Goal: Task Accomplishment & Management: Manage account settings

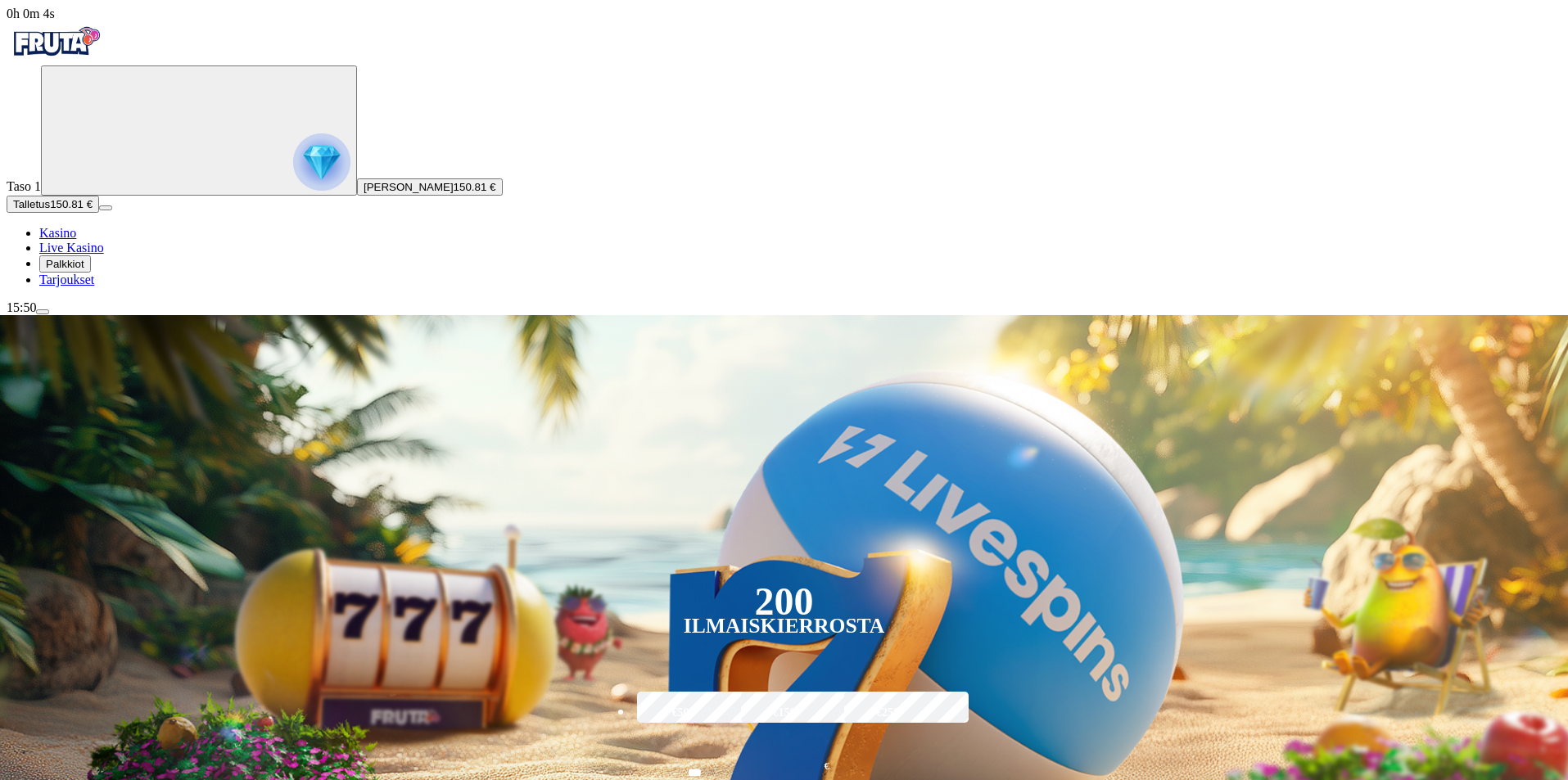
click at [85, 270] on span "Palkkiot" at bounding box center [65, 264] width 39 height 13
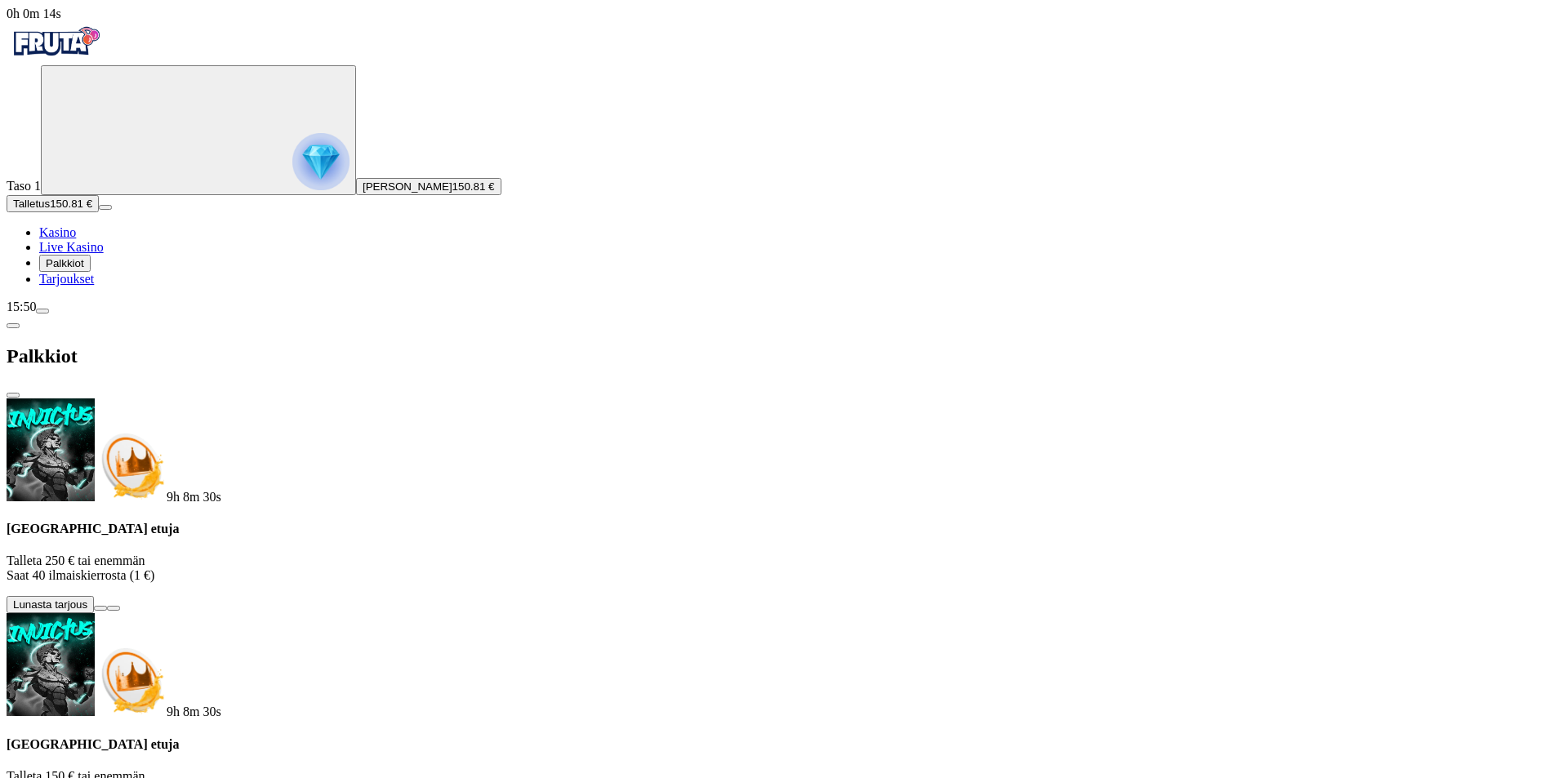
click at [98, 254] on span "Live Kasino" at bounding box center [72, 246] width 65 height 13
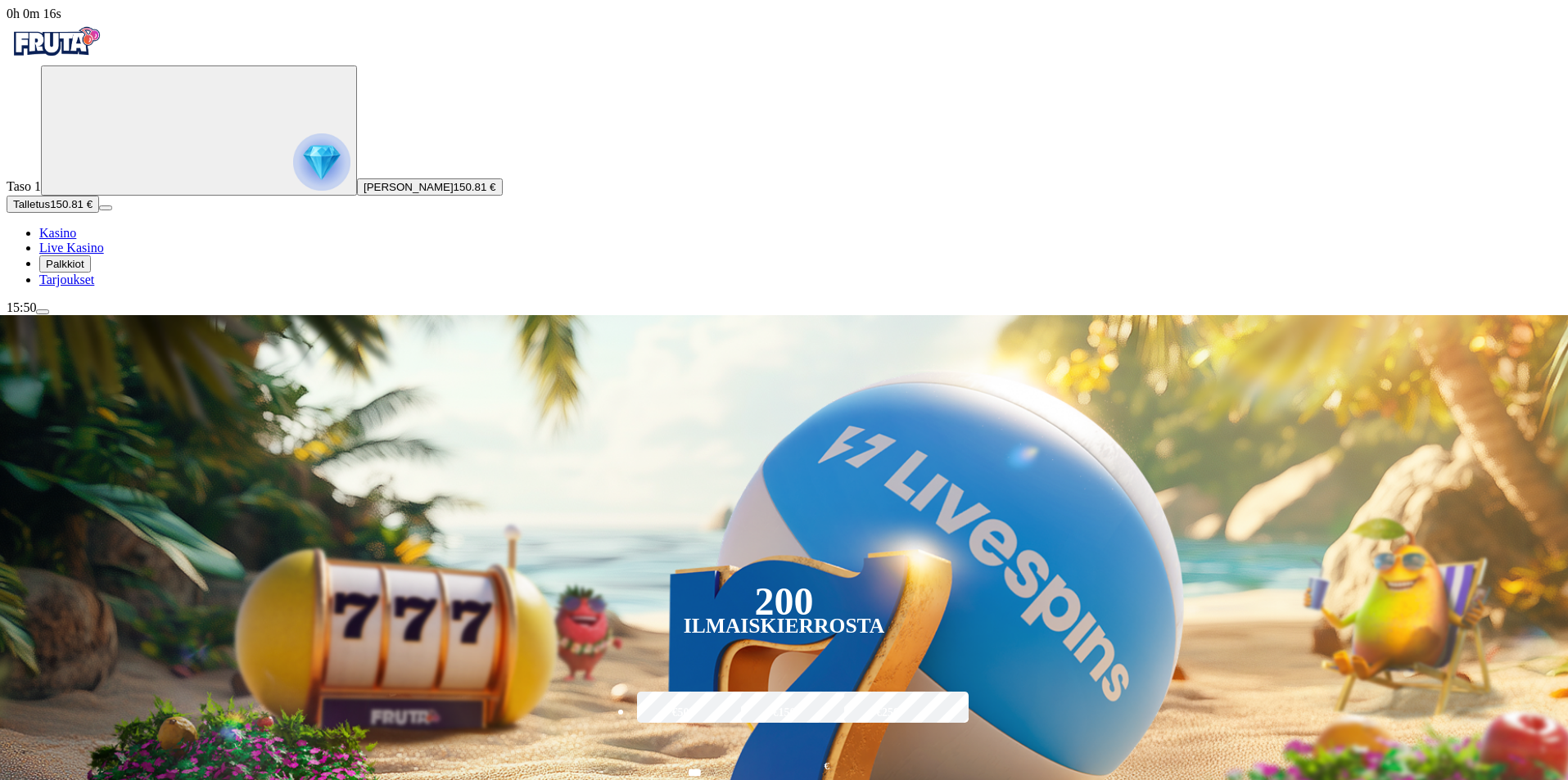
click at [91, 273] on button "Palkkiot" at bounding box center [65, 264] width 51 height 17
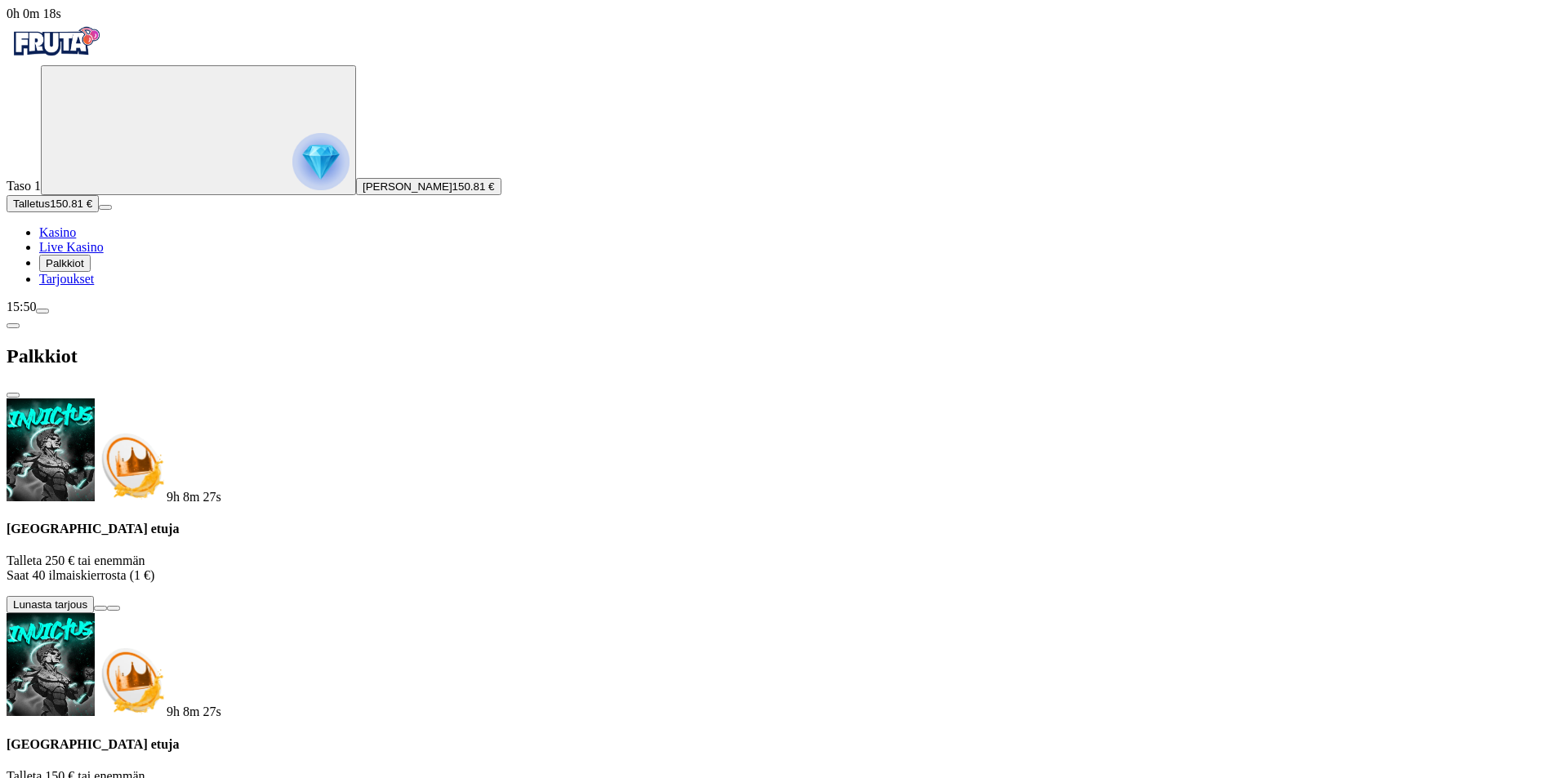
click at [42, 311] on span "menu icon" at bounding box center [42, 311] width 0 height 0
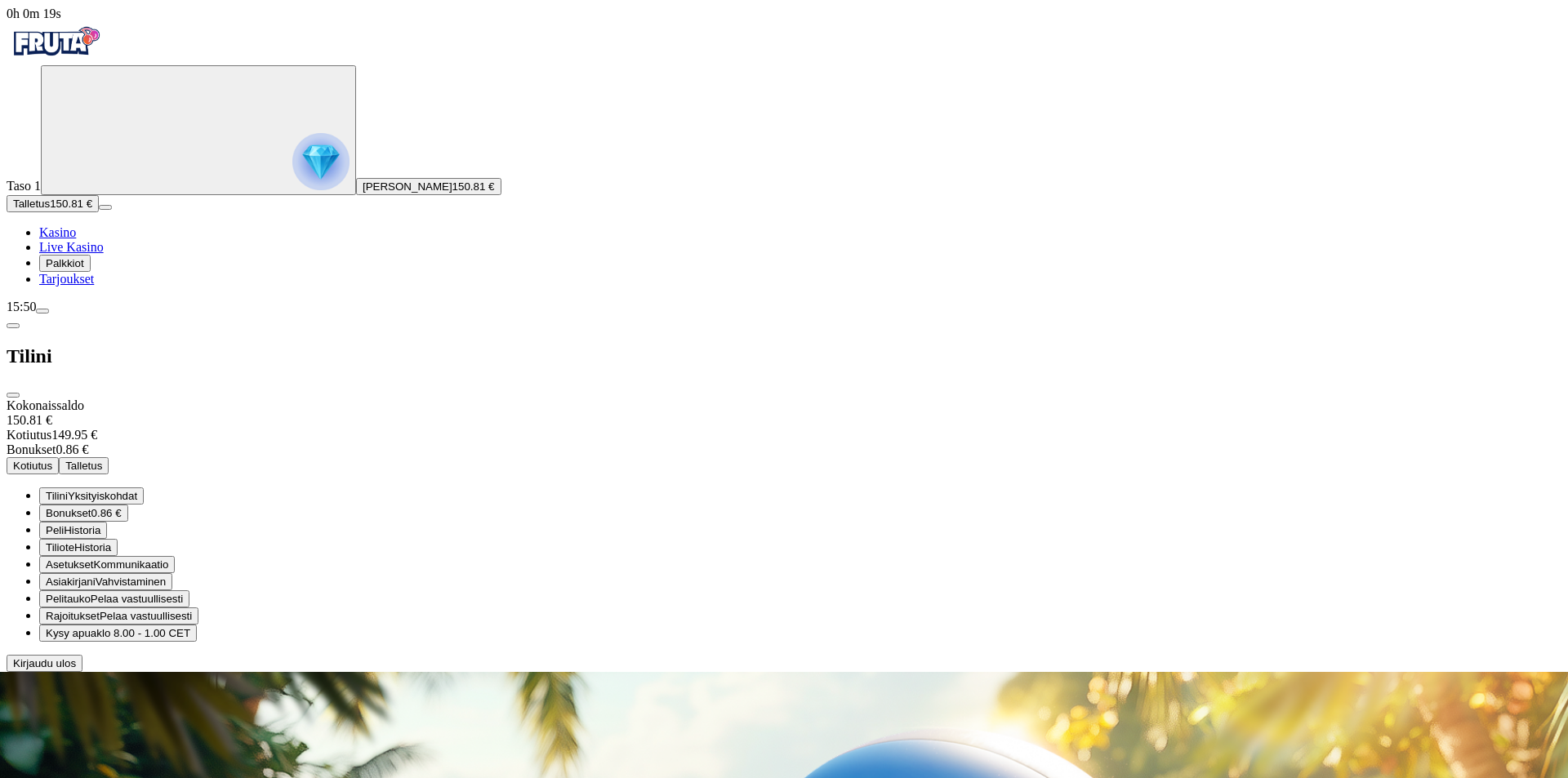
click at [128, 505] on button "Bonukset 0.86 €" at bounding box center [84, 513] width 89 height 17
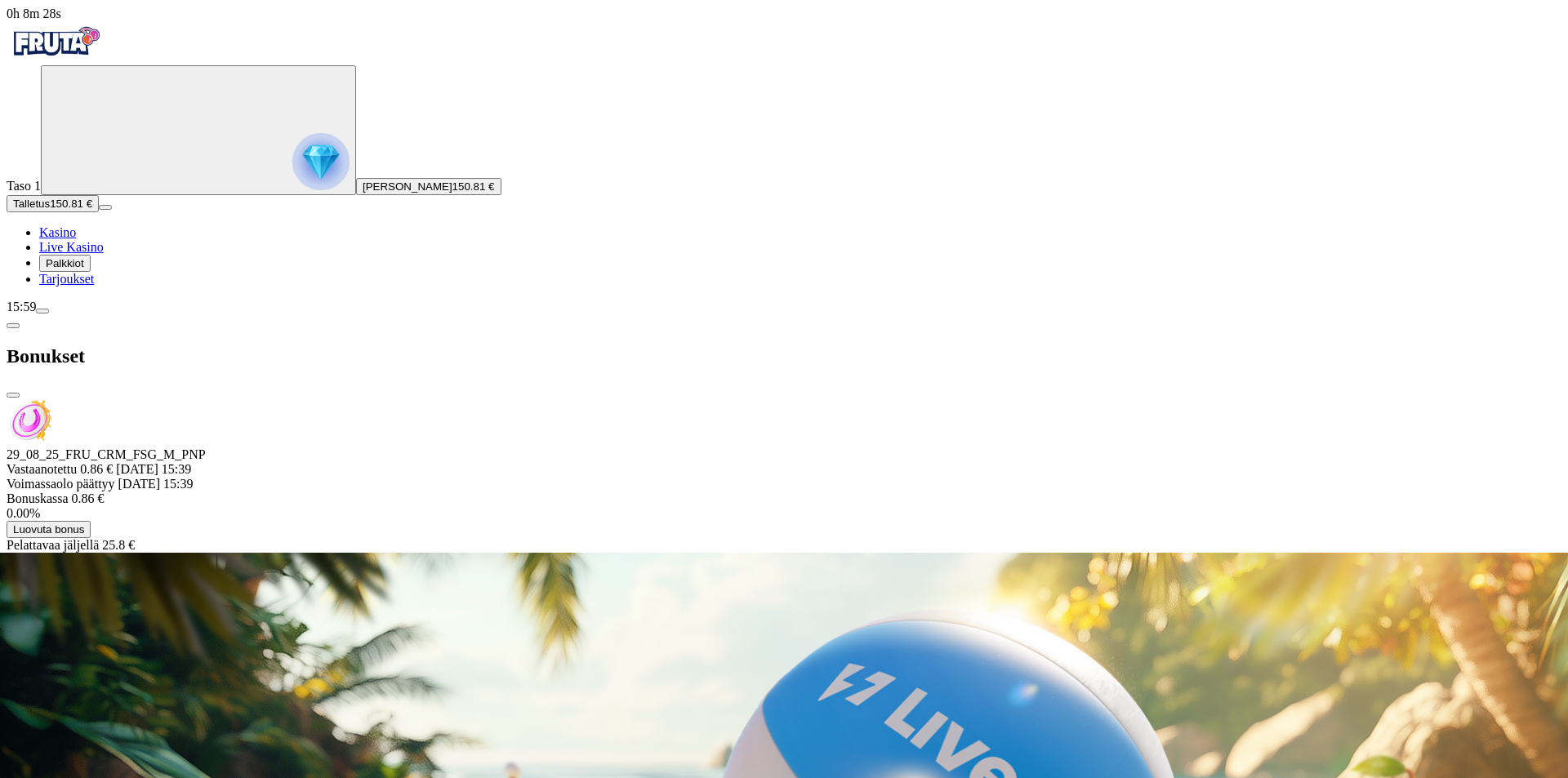
click at [84, 524] on span "Luovuta bonus" at bounding box center [49, 530] width 71 height 13
click at [512, 639] on button "Luovuta bonus" at bounding box center [554, 647] width 84 height 17
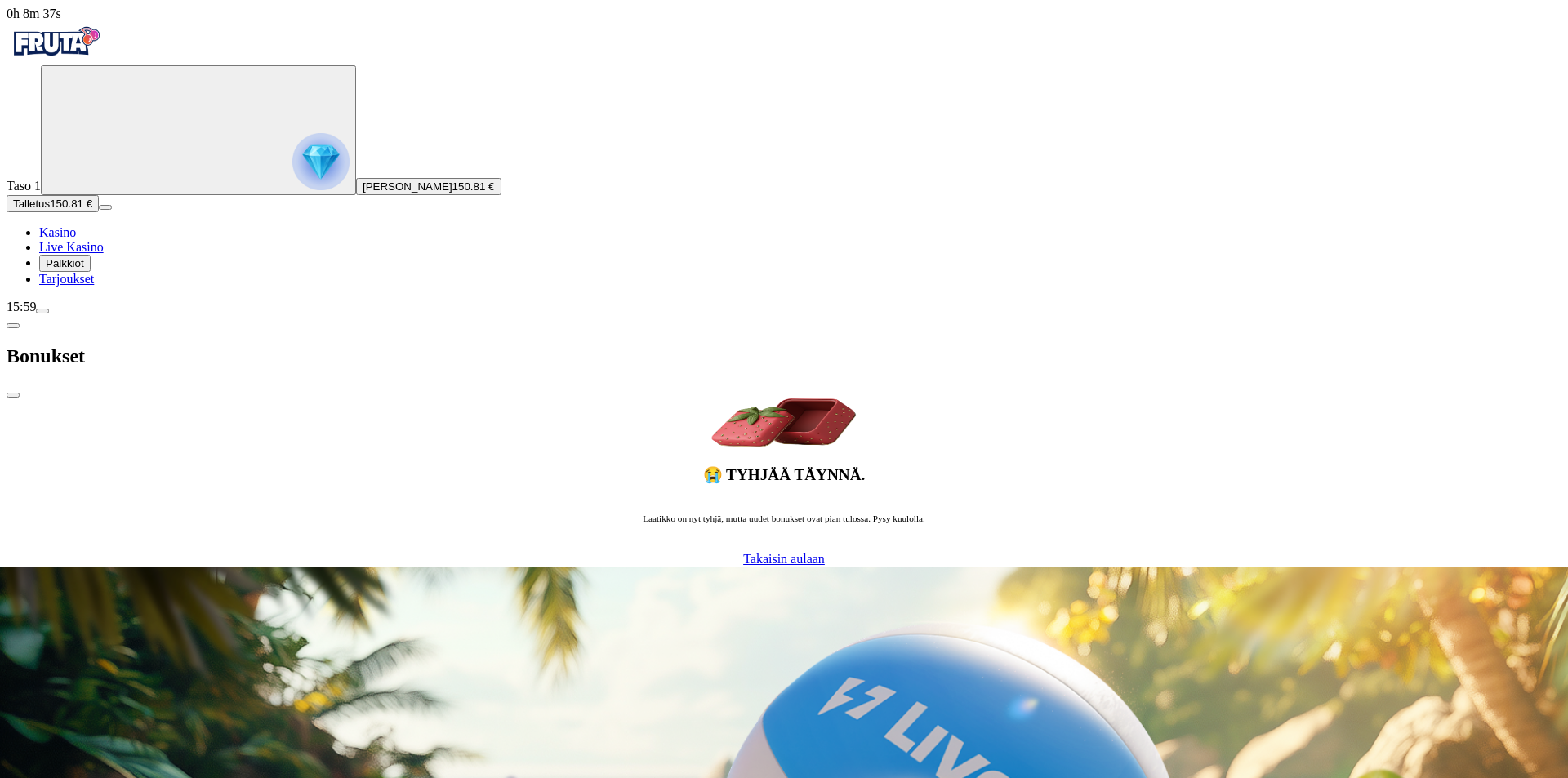
click at [13, 395] on span "close icon" at bounding box center [13, 395] width 0 height 0
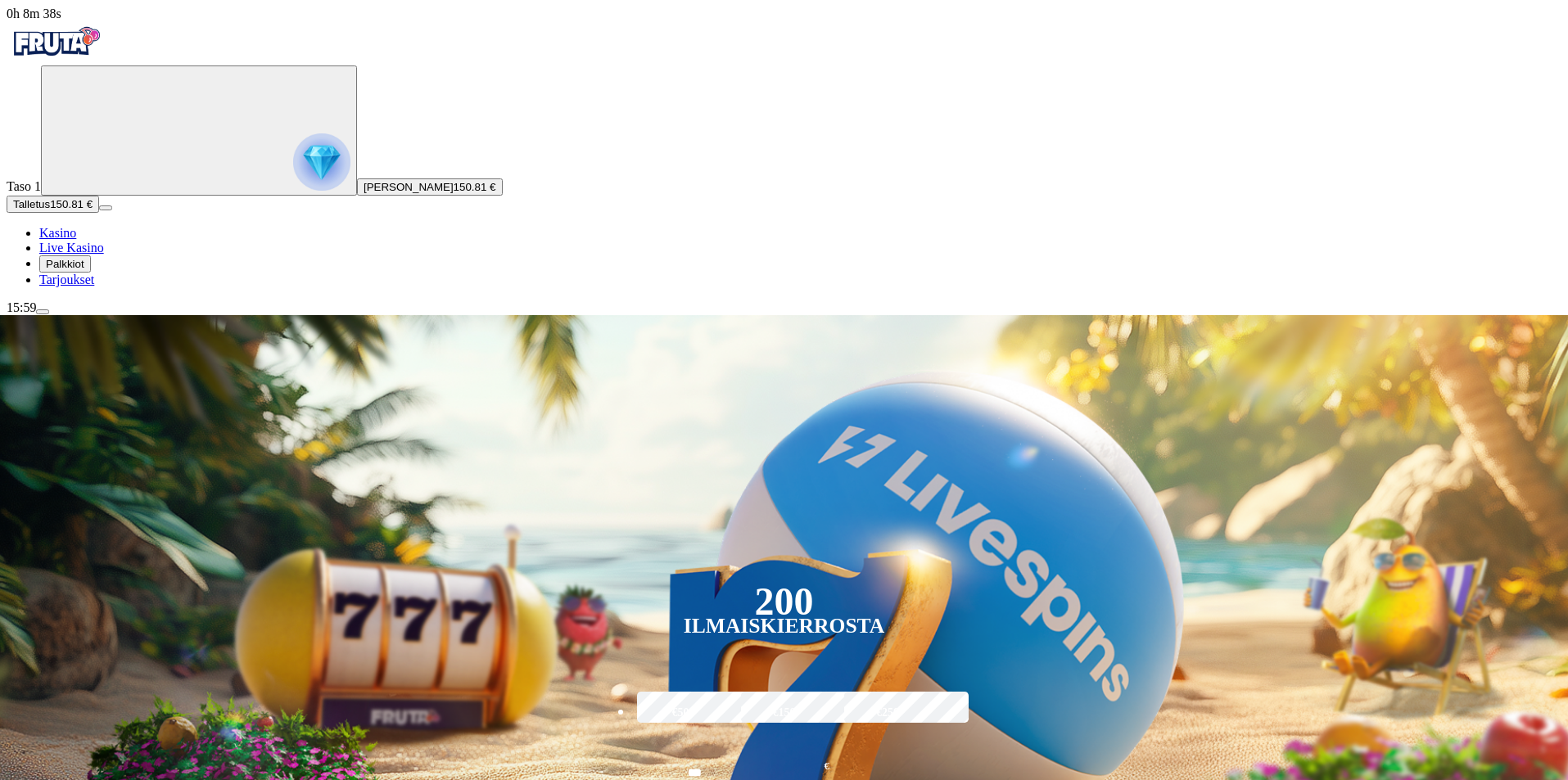
click at [85, 270] on span "Palkkiot" at bounding box center [65, 264] width 39 height 13
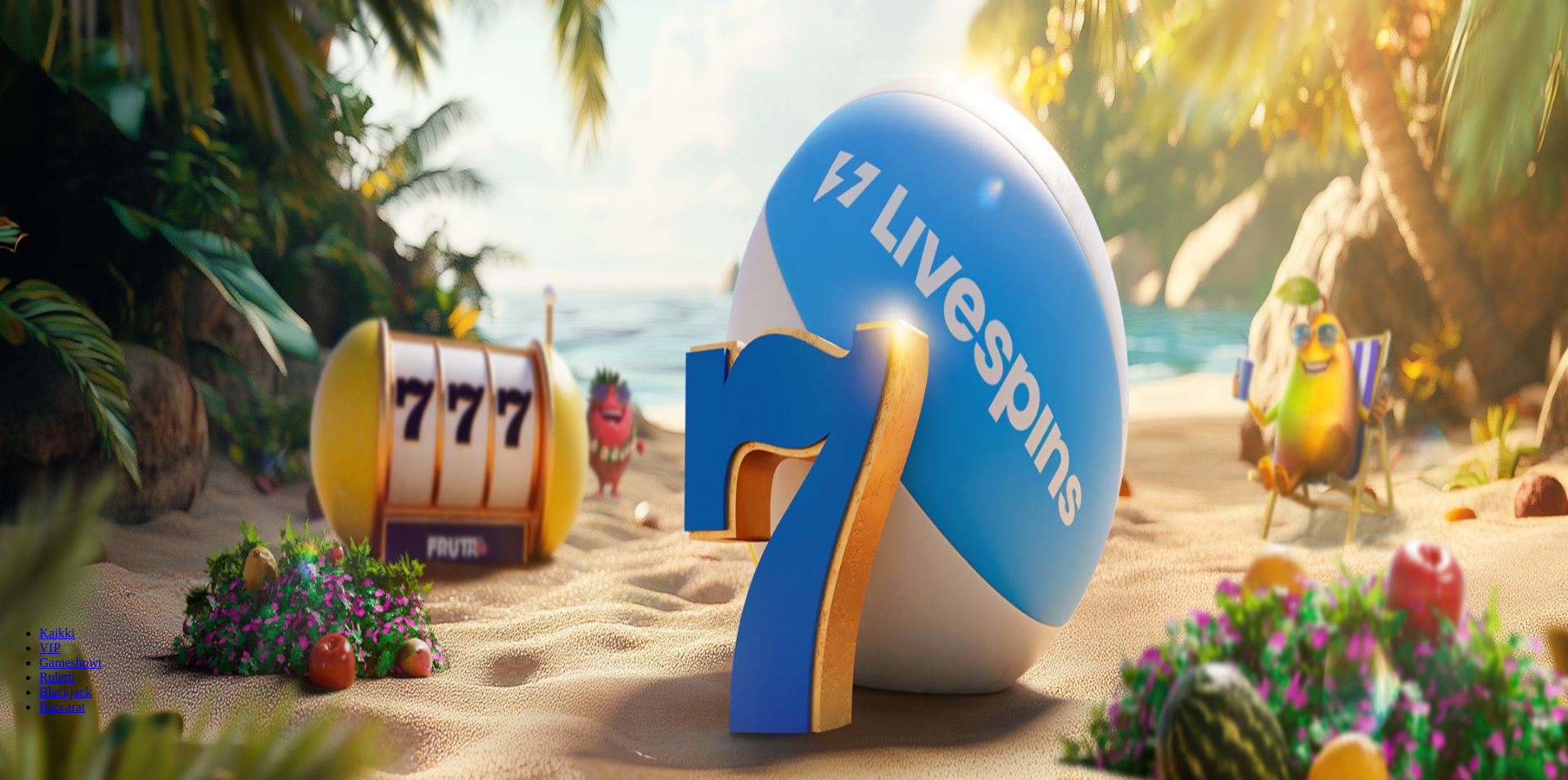
click at [1487, 332] on div "200 Ilmaiskierrosta €50 €150 €250 *** € € Talleta ja pelaa 200 kierrätysvapaata…" at bounding box center [784, 465] width 1554 height 266
click at [50, 314] on button "menu" at bounding box center [42, 312] width 14 height 5
drag, startPoint x: 92, startPoint y: 436, endPoint x: 94, endPoint y: 457, distance: 21.1
click at [94, 287] on ul "Kasino Live Kasino Palkkiot Tarjoukset" at bounding box center [785, 257] width 1559 height 61
click at [85, 270] on span "Palkkiot" at bounding box center [65, 264] width 39 height 13
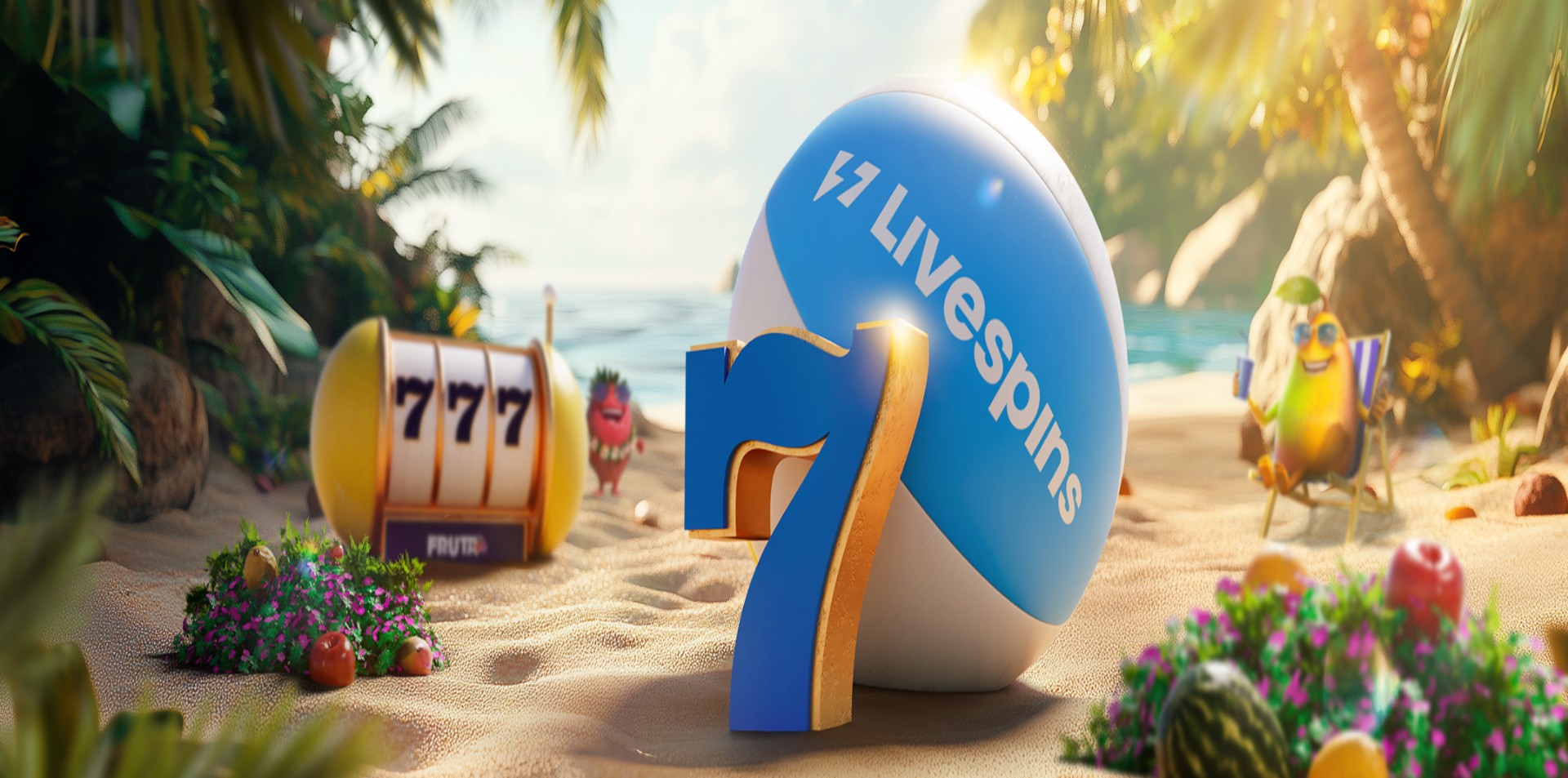
click at [453, 314] on div "Palkkiot" at bounding box center [784, 357] width 1555 height 84
click at [13, 395] on span "close icon" at bounding box center [13, 395] width 0 height 0
